Goal: Task Accomplishment & Management: Complete application form

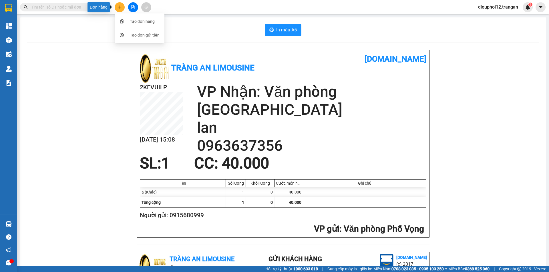
scroll to position [167, 0]
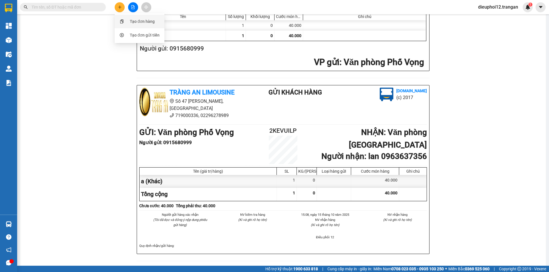
click at [129, 19] on div "Tạo đơn hàng" at bounding box center [139, 21] width 43 height 11
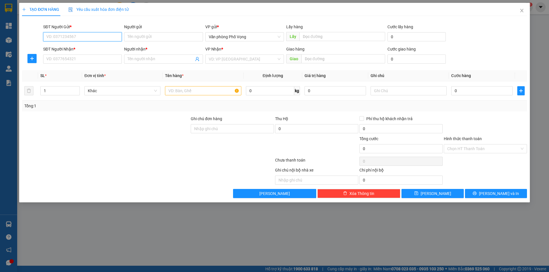
click at [81, 33] on input "SĐT Người Gửi *" at bounding box center [82, 36] width 79 height 9
click at [83, 35] on input "SĐT Người Gửi *" at bounding box center [82, 36] width 79 height 9
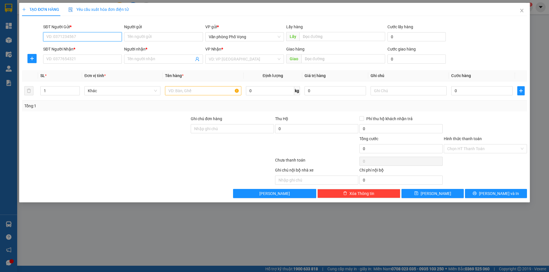
click at [83, 35] on input "SĐT Người Gửi *" at bounding box center [82, 36] width 79 height 9
type input "02438684179"
click at [77, 51] on div "SĐT Người Nhận *" at bounding box center [82, 49] width 79 height 6
click at [77, 55] on input "SĐT Người Nhận *" at bounding box center [82, 59] width 79 height 9
click at [77, 58] on input "SĐT Người Nhận *" at bounding box center [82, 59] width 79 height 9
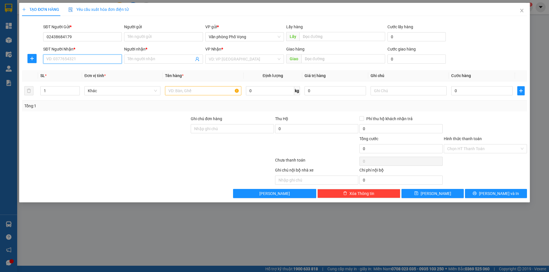
click at [77, 58] on input "SĐT Người Nhận *" at bounding box center [82, 59] width 79 height 9
type input "0945569929"
click at [225, 60] on input "search" at bounding box center [243, 59] width 68 height 9
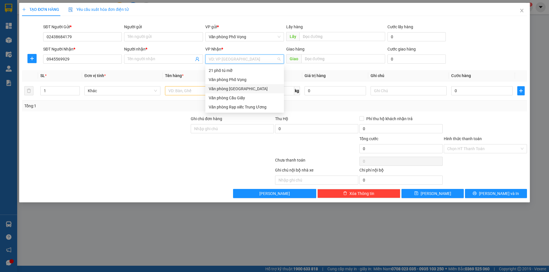
click at [233, 87] on div "Văn phòng [GEOGRAPHIC_DATA]" at bounding box center [245, 89] width 72 height 6
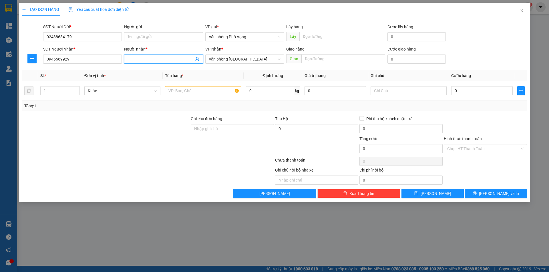
click at [169, 63] on span at bounding box center [163, 59] width 79 height 9
type input "a tước"
click at [205, 91] on input "text" at bounding box center [203, 90] width 76 height 9
type input "a"
click at [473, 93] on input "0" at bounding box center [481, 90] width 61 height 9
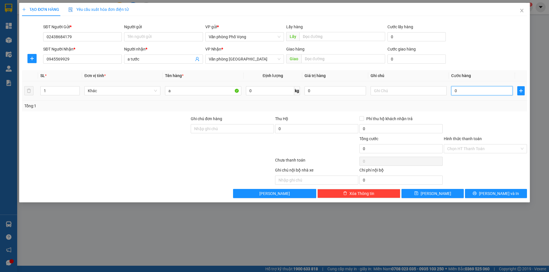
type input "7"
type input "70"
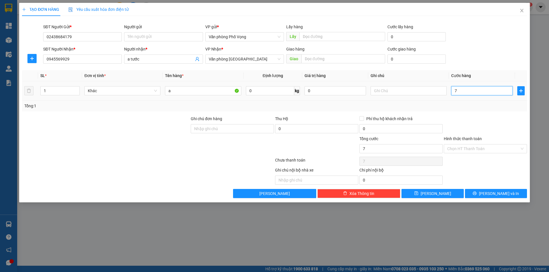
type input "70"
type input "700"
type input "7.000"
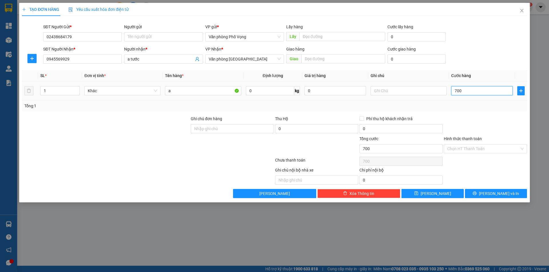
type input "7.000"
type input "70.000"
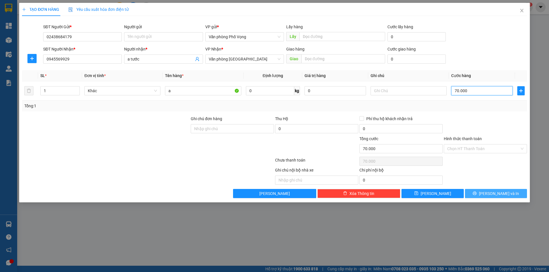
type input "70.000"
click at [492, 191] on span "[PERSON_NAME] và In" at bounding box center [499, 194] width 40 height 6
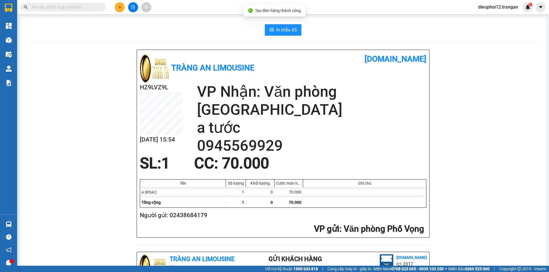
scroll to position [167, 0]
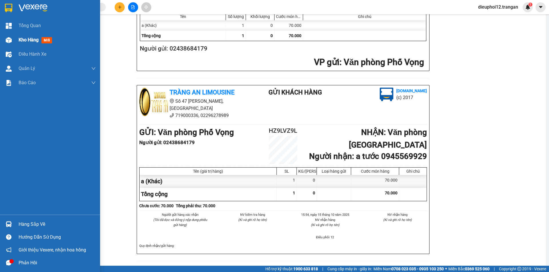
click at [15, 37] on div "Kho hàng mới" at bounding box center [50, 40] width 100 height 14
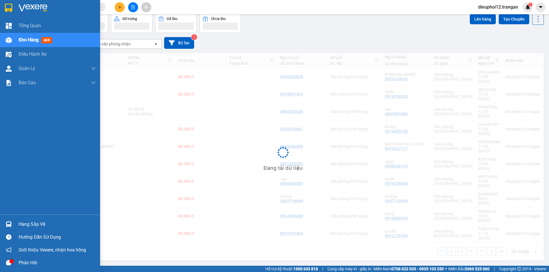
scroll to position [26, 0]
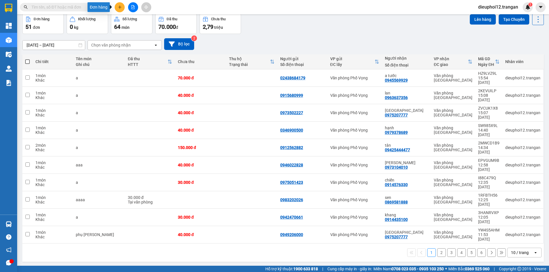
click at [123, 6] on button at bounding box center [120, 7] width 10 height 10
click at [138, 21] on div "Tạo đơn hàng" at bounding box center [142, 21] width 25 height 6
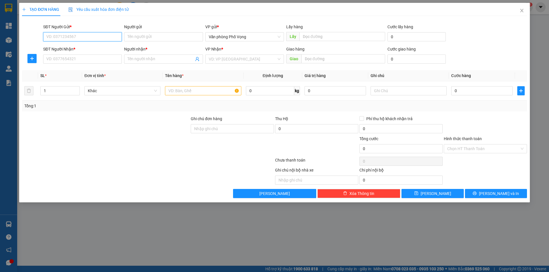
click at [68, 36] on input "SĐT Người Gửi *" at bounding box center [82, 36] width 79 height 9
type input "0979132361"
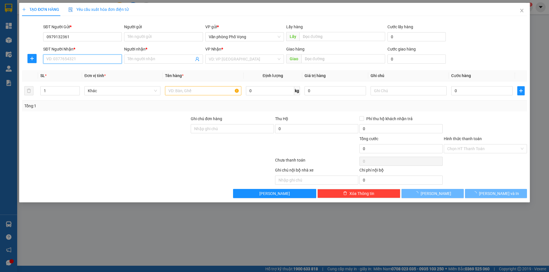
click at [77, 56] on input "SĐT Người Nhận *" at bounding box center [82, 59] width 79 height 9
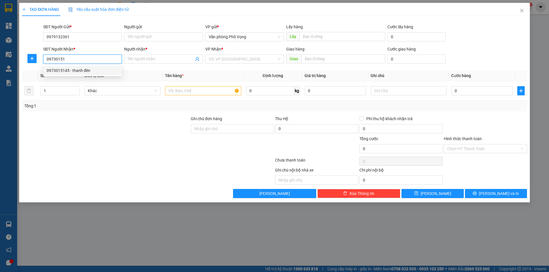
click at [75, 73] on div "0973015145 - thanh đèn" at bounding box center [83, 70] width 72 height 6
type input "0973015145"
type input "thanh đèn"
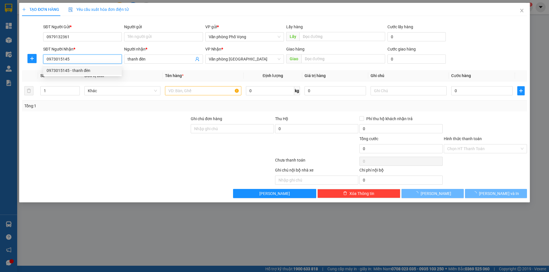
type input "30.000"
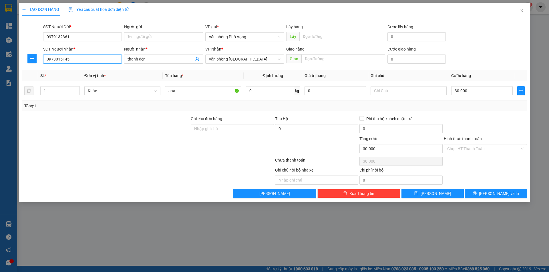
type input "0973015145"
click at [525, 206] on div "TẠO ĐƠN HÀNG Yêu cầu xuất hóa đơn điện tử Transit Pickup Surcharge Ids Transit …" at bounding box center [274, 136] width 549 height 272
click at [497, 196] on span "[PERSON_NAME] và In" at bounding box center [499, 194] width 40 height 6
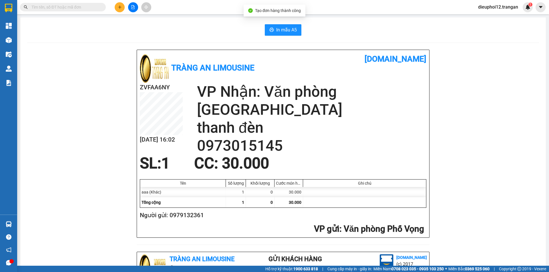
scroll to position [167, 0]
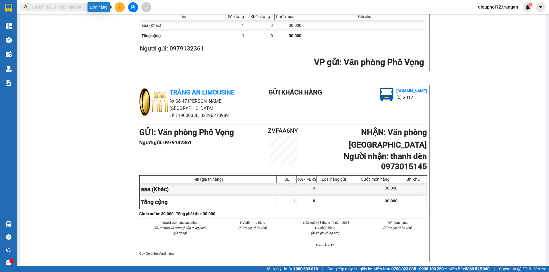
click at [119, 8] on icon "plus" at bounding box center [120, 7] width 4 height 4
click at [128, 21] on div "Tạo đơn hàng" at bounding box center [139, 21] width 43 height 11
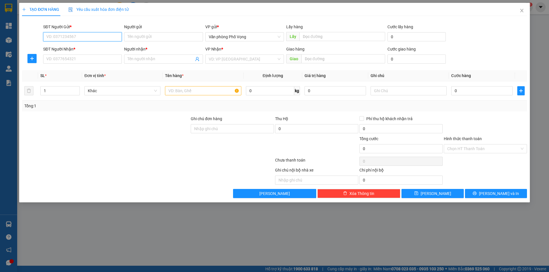
click at [95, 36] on input "SĐT Người Gửi *" at bounding box center [82, 36] width 79 height 9
type input "0985461377"
click at [85, 61] on input "SĐT Người Nhận *" at bounding box center [82, 59] width 79 height 9
click at [59, 57] on input "SĐT Người Nhận *" at bounding box center [82, 59] width 79 height 9
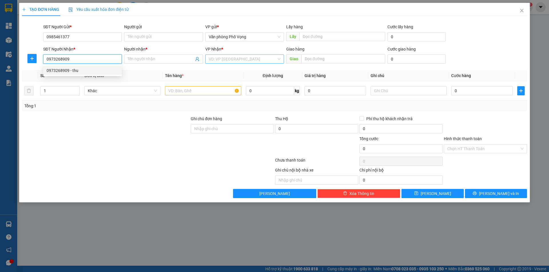
type input "0973268909"
click at [224, 58] on input "search" at bounding box center [243, 59] width 68 height 9
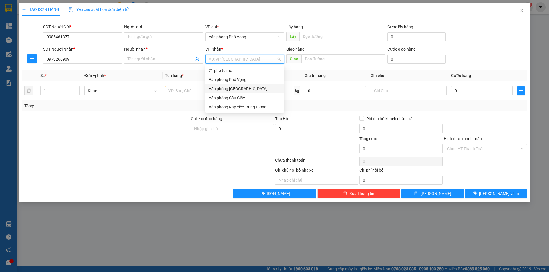
click at [225, 86] on div "Văn phòng [GEOGRAPHIC_DATA]" at bounding box center [245, 89] width 72 height 6
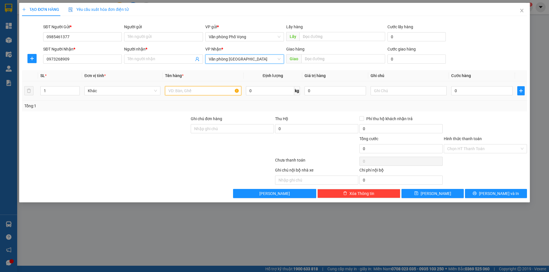
click at [199, 92] on input "text" at bounding box center [203, 90] width 76 height 9
type input "a"
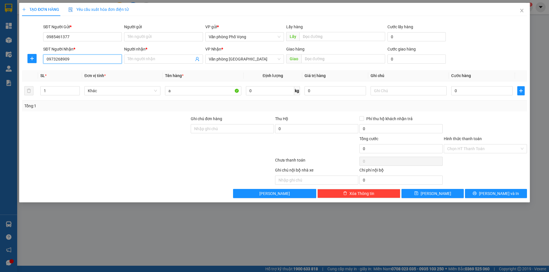
click at [90, 59] on input "0973268909" at bounding box center [82, 59] width 79 height 9
click at [72, 73] on div "0973268909 - thu" at bounding box center [83, 70] width 72 height 6
type input "thu"
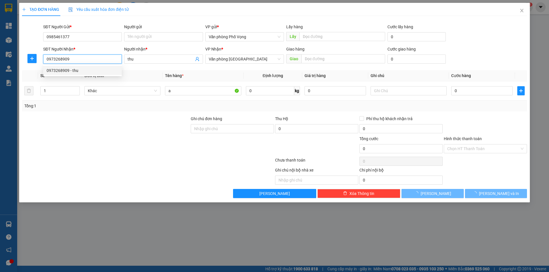
type input "30.000"
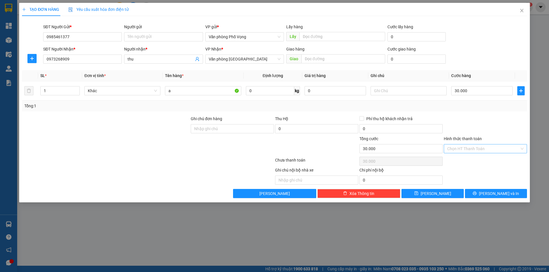
click at [473, 145] on input "Hình thức thanh toán" at bounding box center [483, 149] width 72 height 9
click at [467, 158] on div "Tại văn phòng" at bounding box center [485, 160] width 76 height 6
type input "0"
click at [492, 192] on span "[PERSON_NAME] và In" at bounding box center [499, 194] width 40 height 6
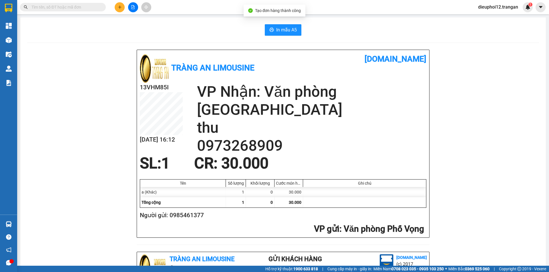
scroll to position [167, 0]
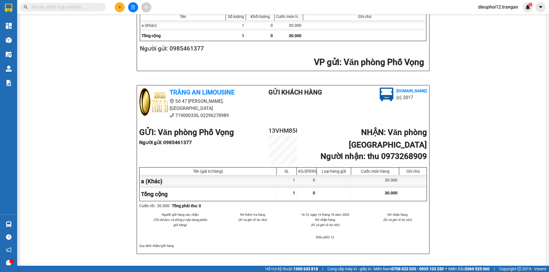
click at [122, 8] on button at bounding box center [120, 7] width 10 height 10
click at [134, 22] on div "Tạo đơn hàng" at bounding box center [142, 21] width 25 height 6
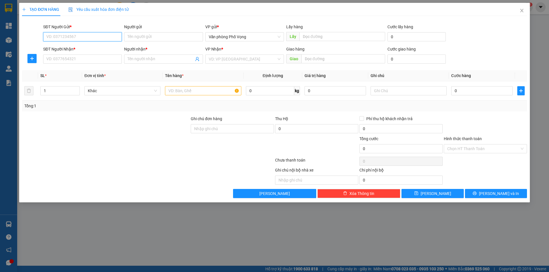
click at [73, 35] on input "SĐT Người Gửi *" at bounding box center [82, 36] width 79 height 9
type input "0976584138"
click at [63, 51] on div "0976584138" at bounding box center [83, 48] width 72 height 6
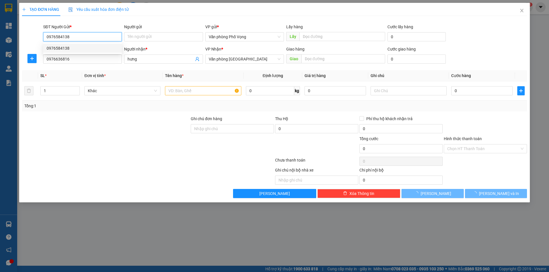
type input "0976636816"
type input "hưng"
type input "50.000"
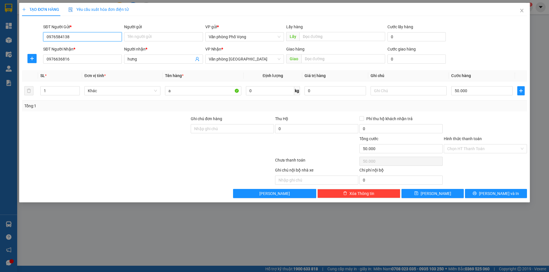
type input "0976584138"
click at [76, 64] on div "SĐT Người Nhận * 0976636816" at bounding box center [82, 56] width 79 height 20
click at [79, 59] on input "0976636816" at bounding box center [82, 59] width 79 height 9
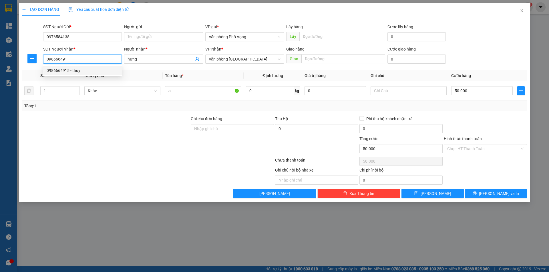
click at [69, 69] on div "0986664915 - thúy" at bounding box center [83, 70] width 72 height 6
type input "0986664915"
type input "thúy"
type input "0986664915"
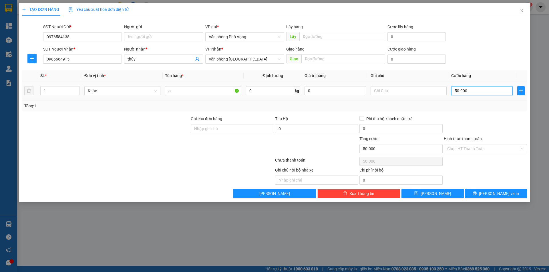
click at [465, 88] on input "50.000" at bounding box center [481, 90] width 61 height 9
click at [495, 193] on span "[PERSON_NAME] và In" at bounding box center [499, 194] width 40 height 6
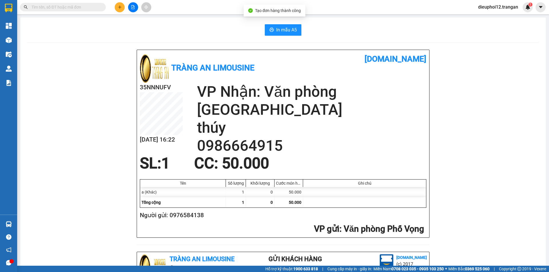
scroll to position [167, 0]
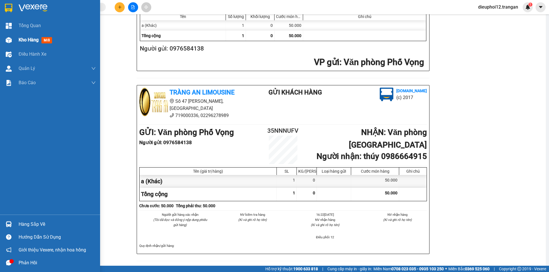
click at [19, 39] on span "Kho hàng" at bounding box center [29, 39] width 20 height 5
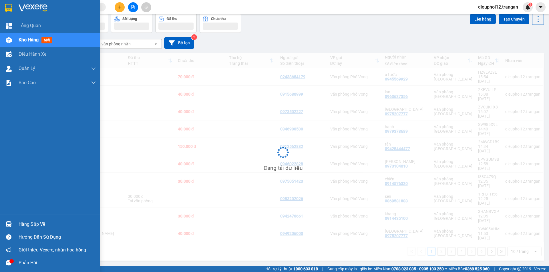
scroll to position [26, 0]
